Goal: Find specific page/section: Find specific page/section

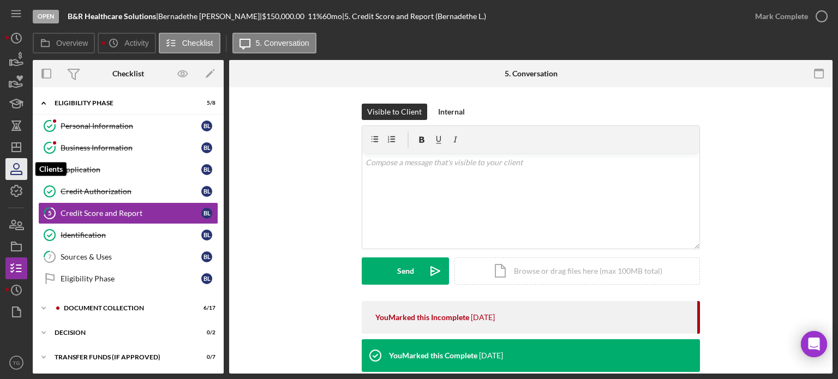
click at [19, 172] on icon "button" at bounding box center [16, 168] width 27 height 27
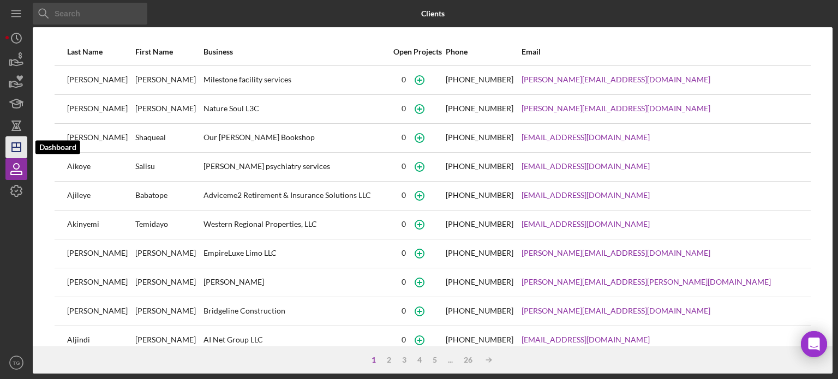
click at [19, 141] on icon "Icon/Dashboard" at bounding box center [16, 147] width 27 height 27
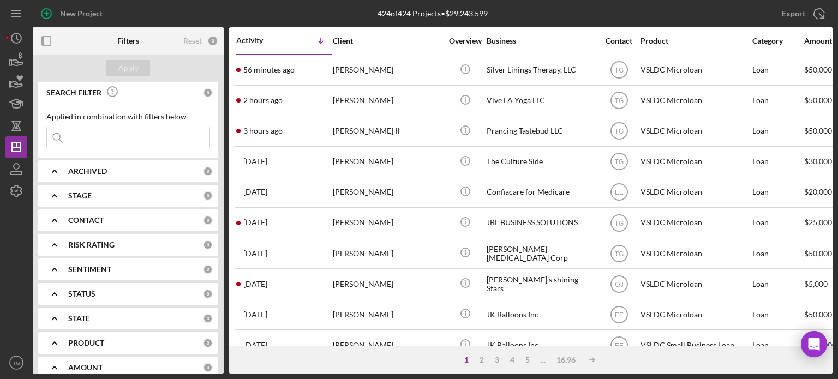
click at [87, 140] on input at bounding box center [128, 138] width 163 height 22
type input "ngwenya"
click at [126, 71] on div "Apply" at bounding box center [128, 68] width 20 height 16
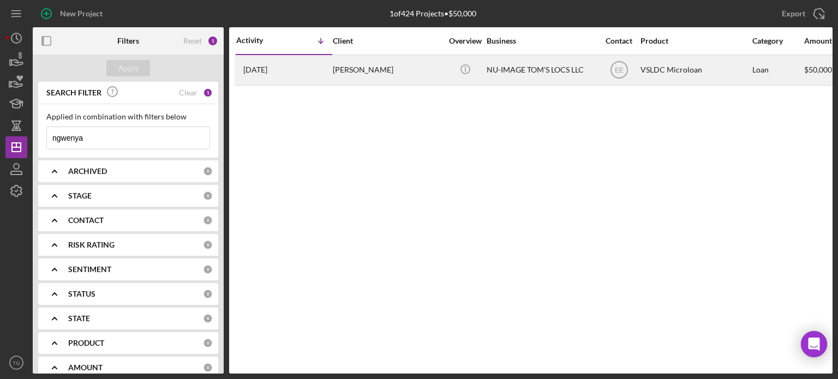
click at [365, 69] on div "[PERSON_NAME]" at bounding box center [387, 70] width 109 height 29
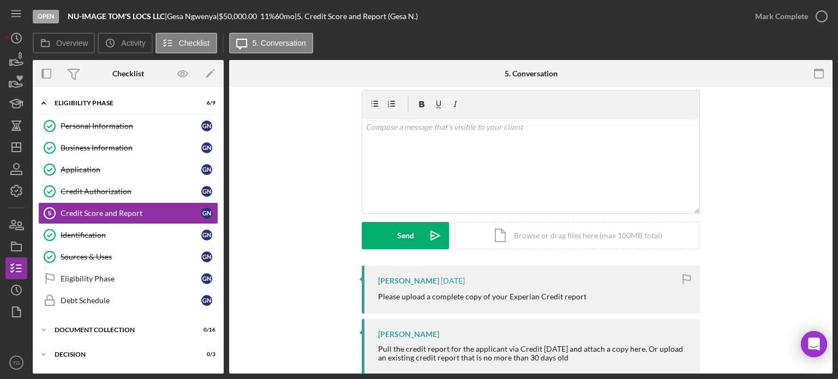
scroll to position [59, 0]
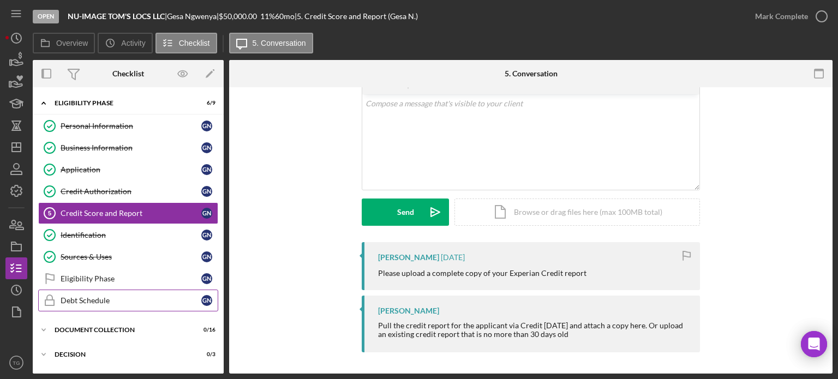
click at [82, 301] on div "Debt Schedule" at bounding box center [131, 300] width 141 height 9
